Goal: Communication & Community: Answer question/provide support

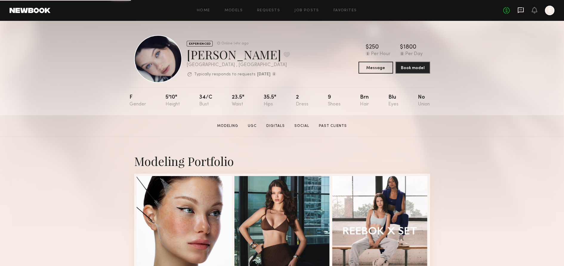
click at [518, 11] on icon at bounding box center [520, 10] width 6 height 6
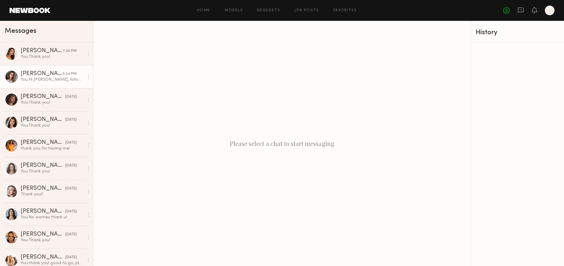
click at [61, 78] on div "You: Hi Nicole, following up on your content!" at bounding box center [52, 80] width 63 height 6
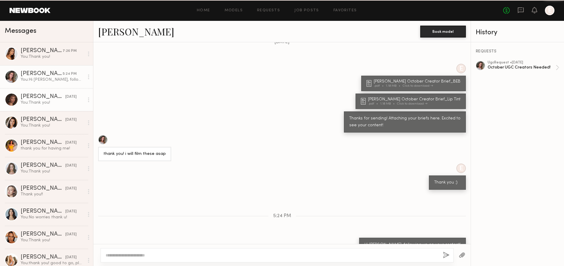
scroll to position [449, 0]
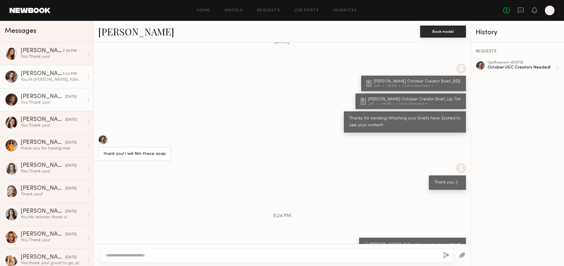
click at [60, 97] on div "Chloe B." at bounding box center [43, 97] width 45 height 6
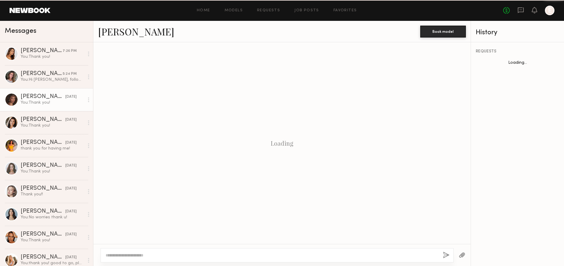
scroll to position [197, 0]
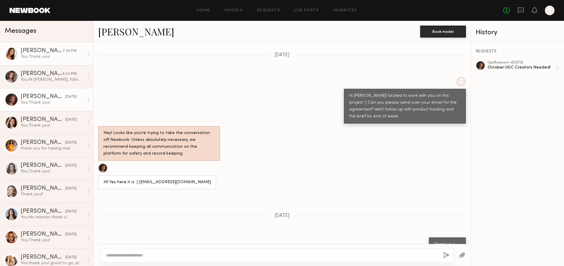
click at [66, 57] on div "You: Thank you!" at bounding box center [52, 57] width 63 height 6
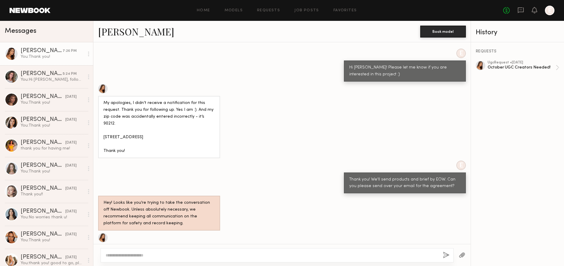
scroll to position [257, 0]
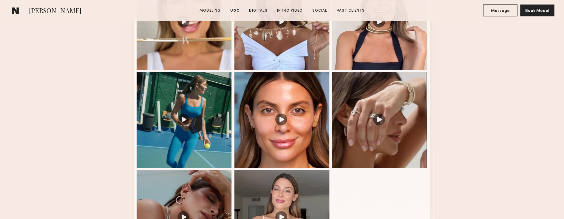
scroll to position [703, 0]
